Goal: Entertainment & Leisure: Consume media (video, audio)

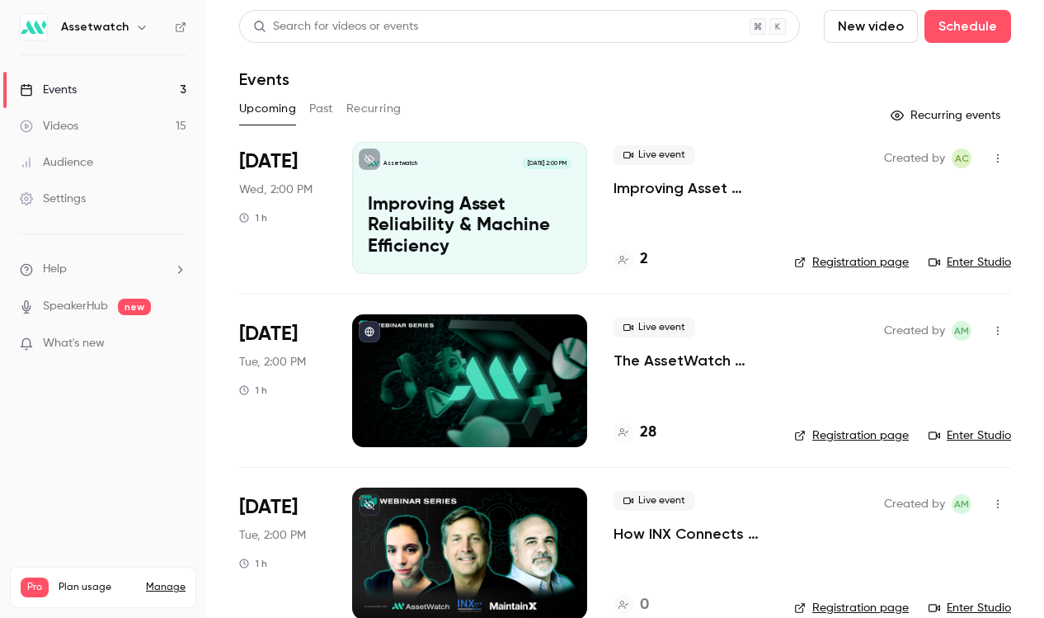
click at [52, 113] on link "Videos 15" at bounding box center [103, 126] width 206 height 36
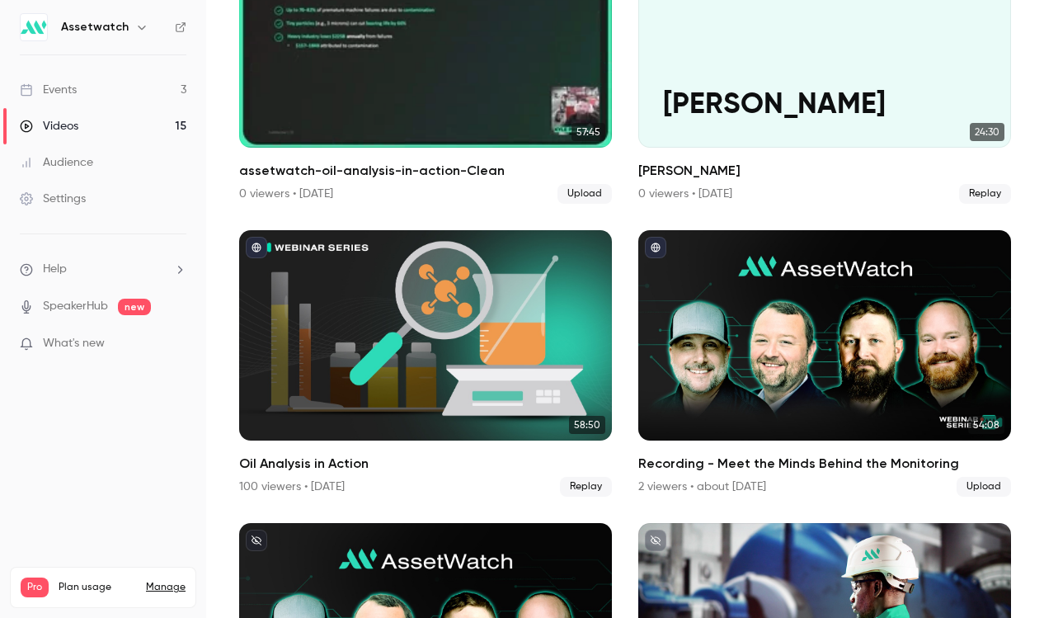
scroll to position [233, 0]
